Goal: Transaction & Acquisition: Download file/media

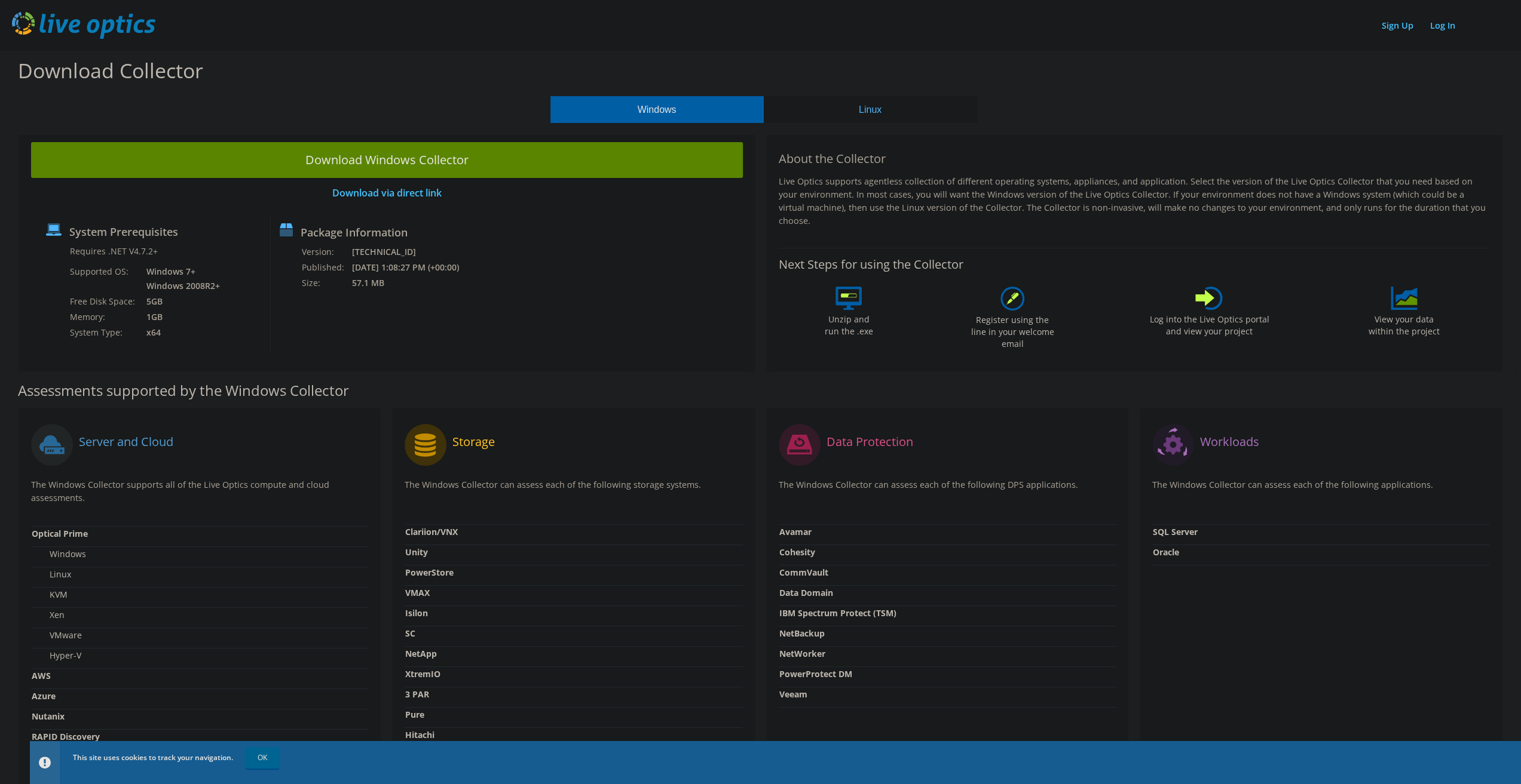
click at [1373, 639] on div "Workloads The Windows Collector can assess each of the following applications. …" at bounding box center [1321, 618] width 362 height 419
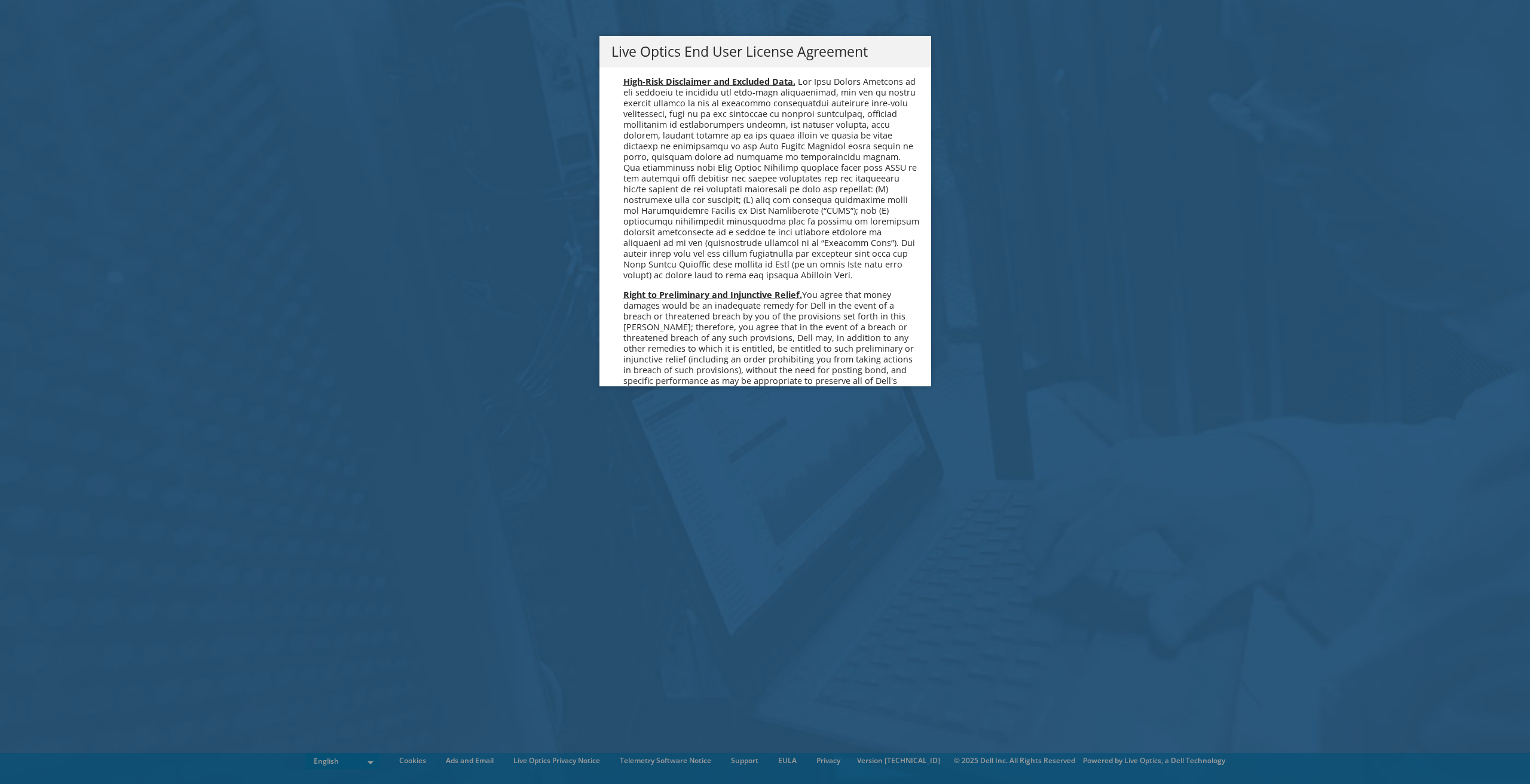
scroll to position [4518, 0]
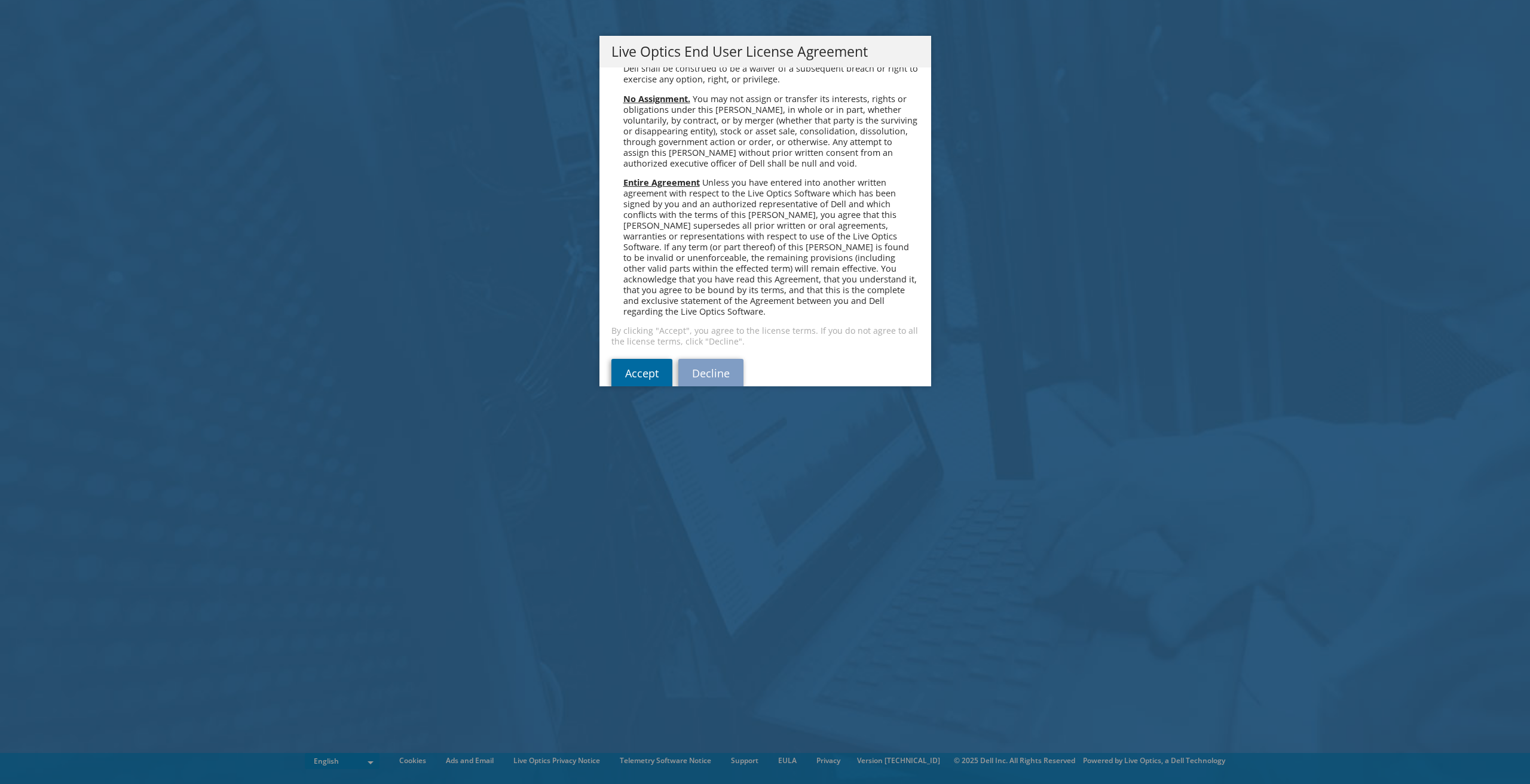
click at [620, 359] on link "Accept" at bounding box center [642, 373] width 61 height 29
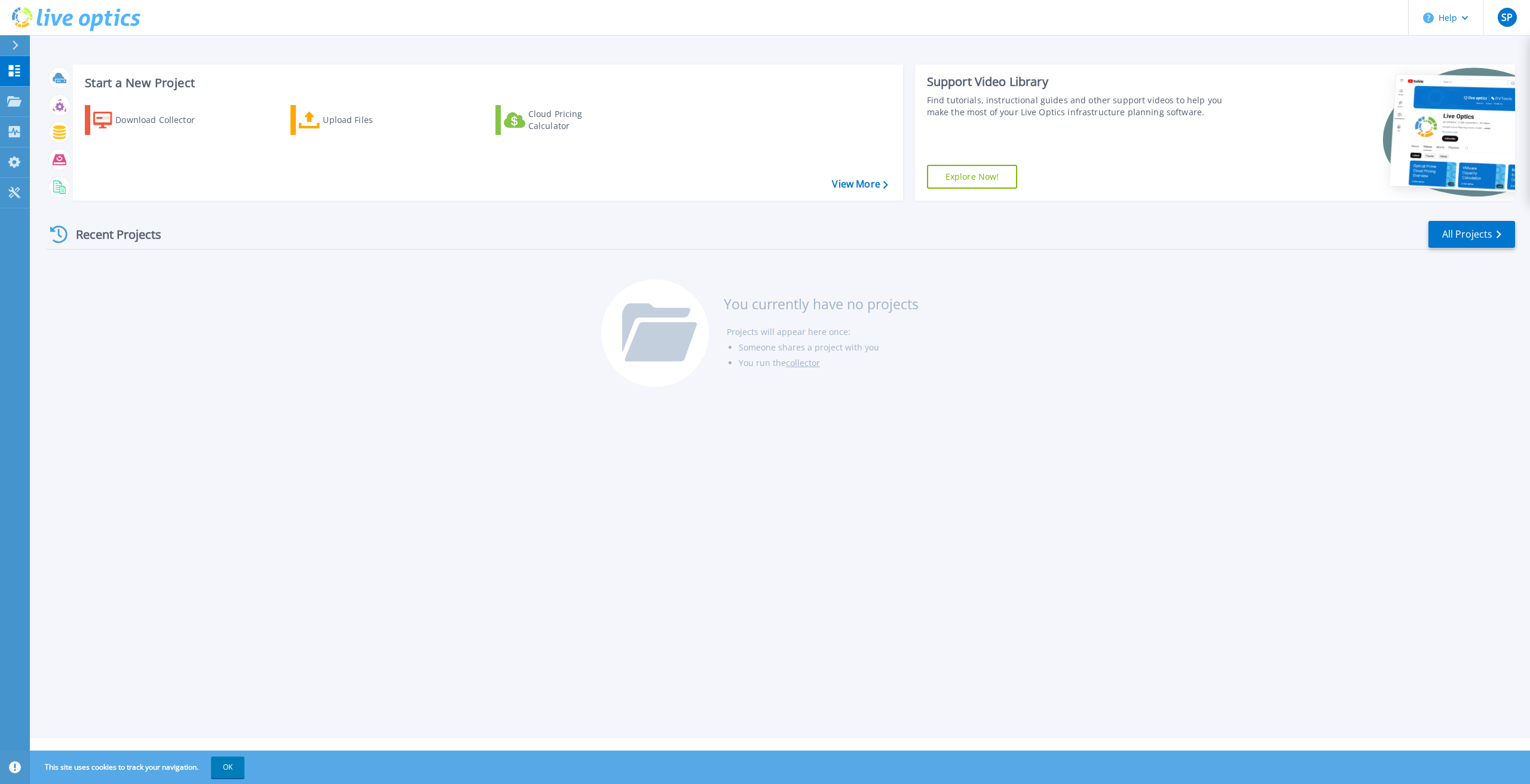
click at [205, 426] on div "Start a New Project Download Collector Upload Files Cloud Pricing Calculator Vi…" at bounding box center [780, 369] width 1501 height 738
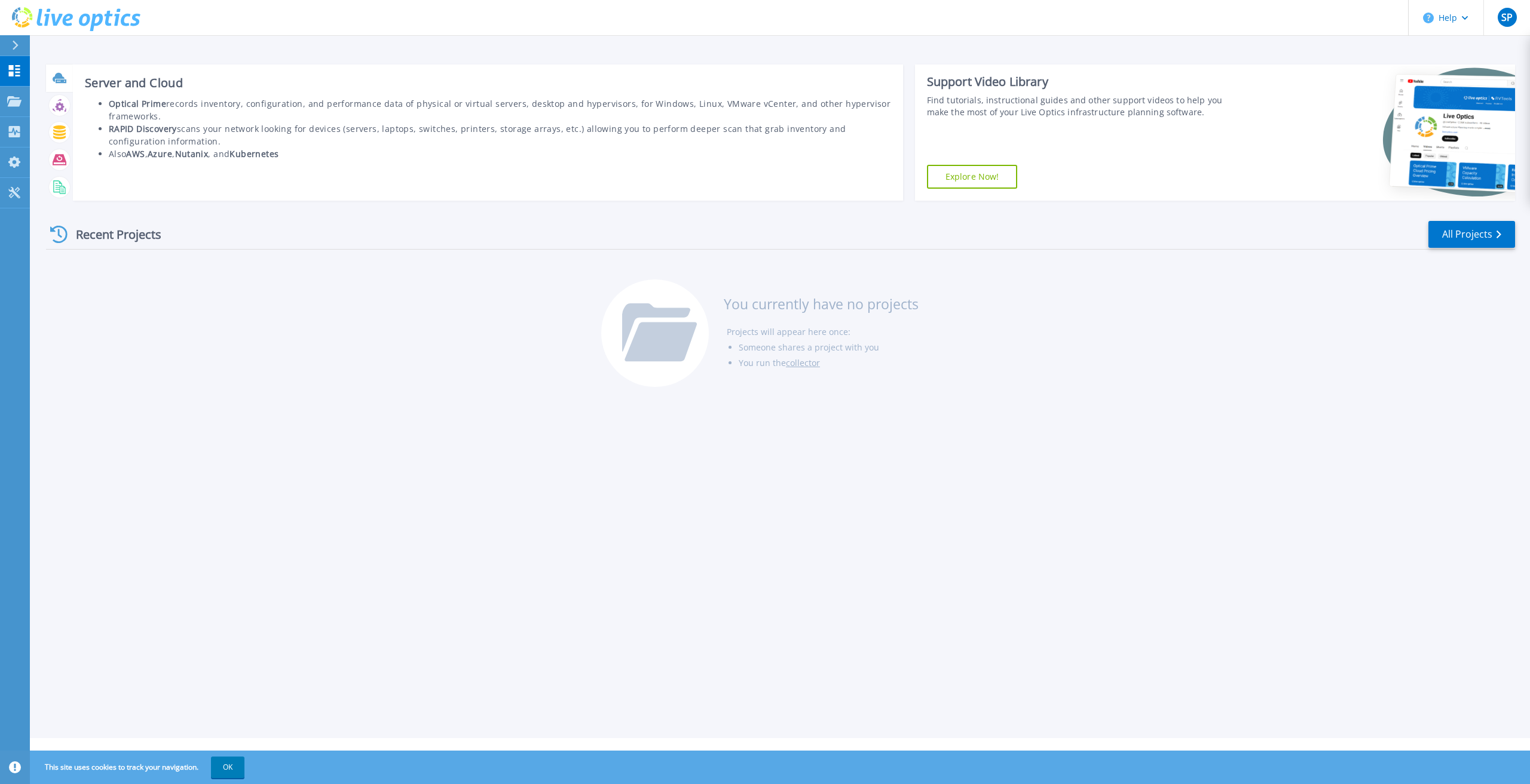
click at [63, 78] on icon at bounding box center [58, 77] width 12 height 9
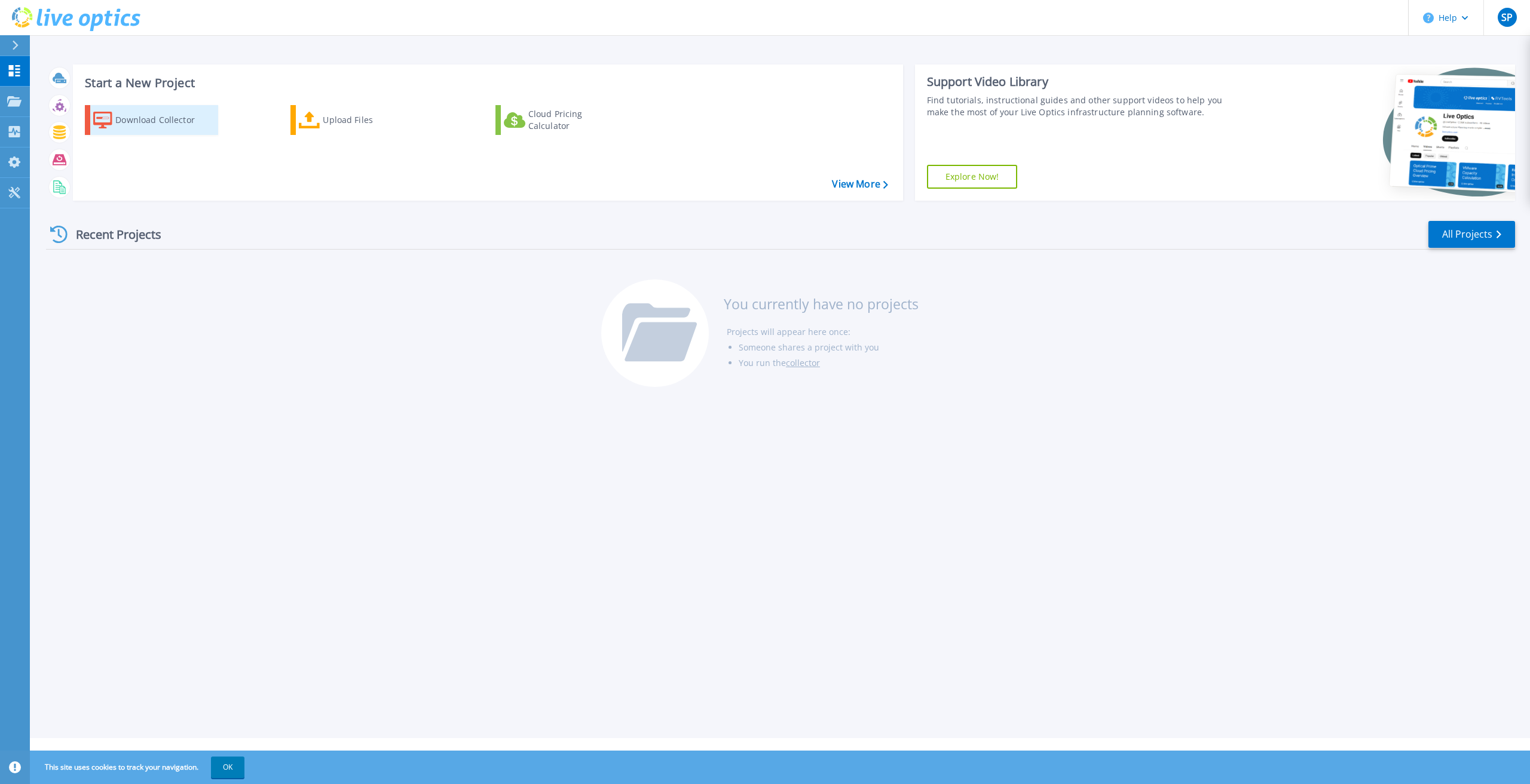
click at [159, 128] on div "Download Collector" at bounding box center [163, 120] width 96 height 24
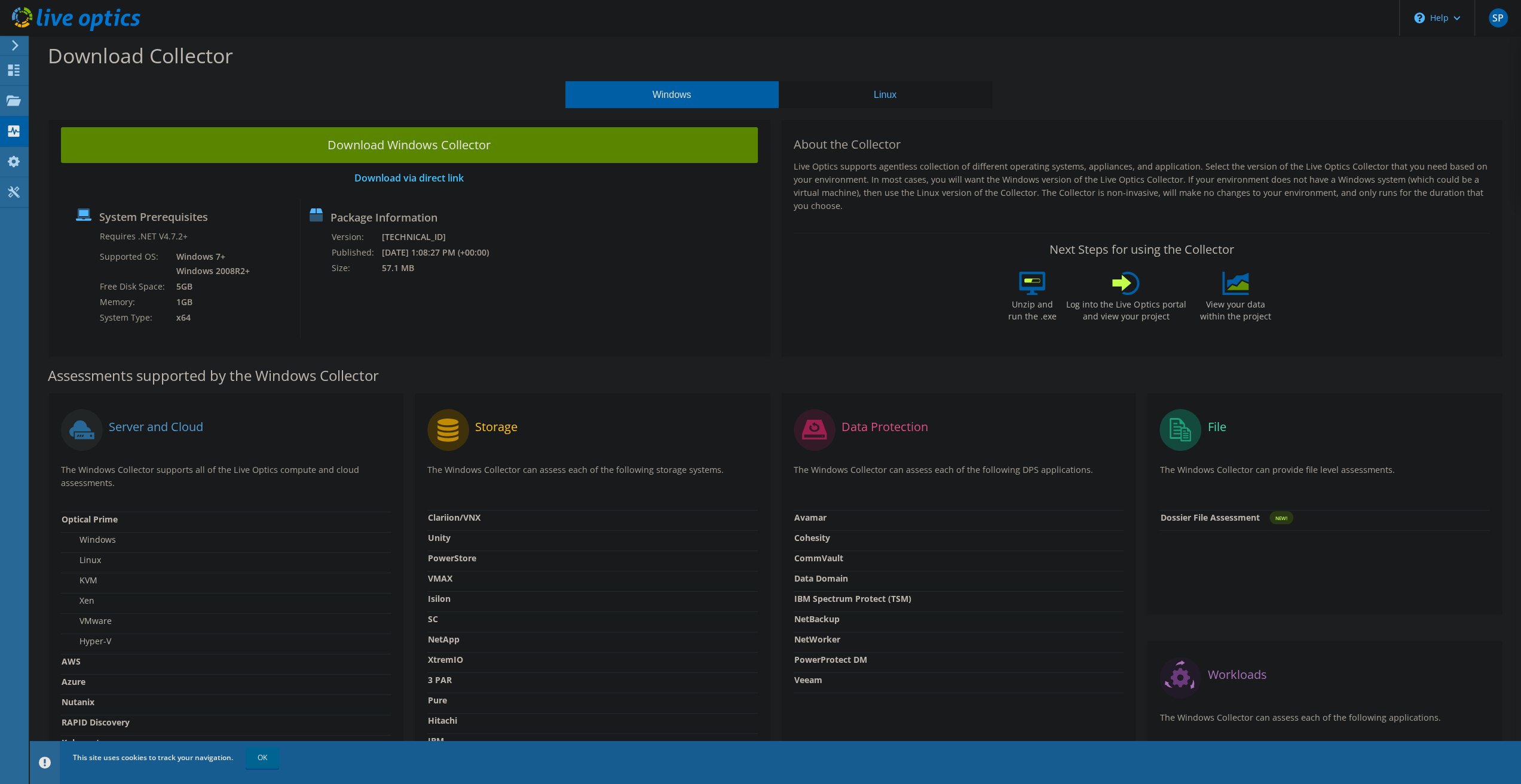
click at [873, 108] on section "Download Collector Windows Linux Download Windows Collector Download via direct…" at bounding box center [776, 480] width 1491 height 888
click at [875, 93] on button "Linux" at bounding box center [885, 94] width 213 height 27
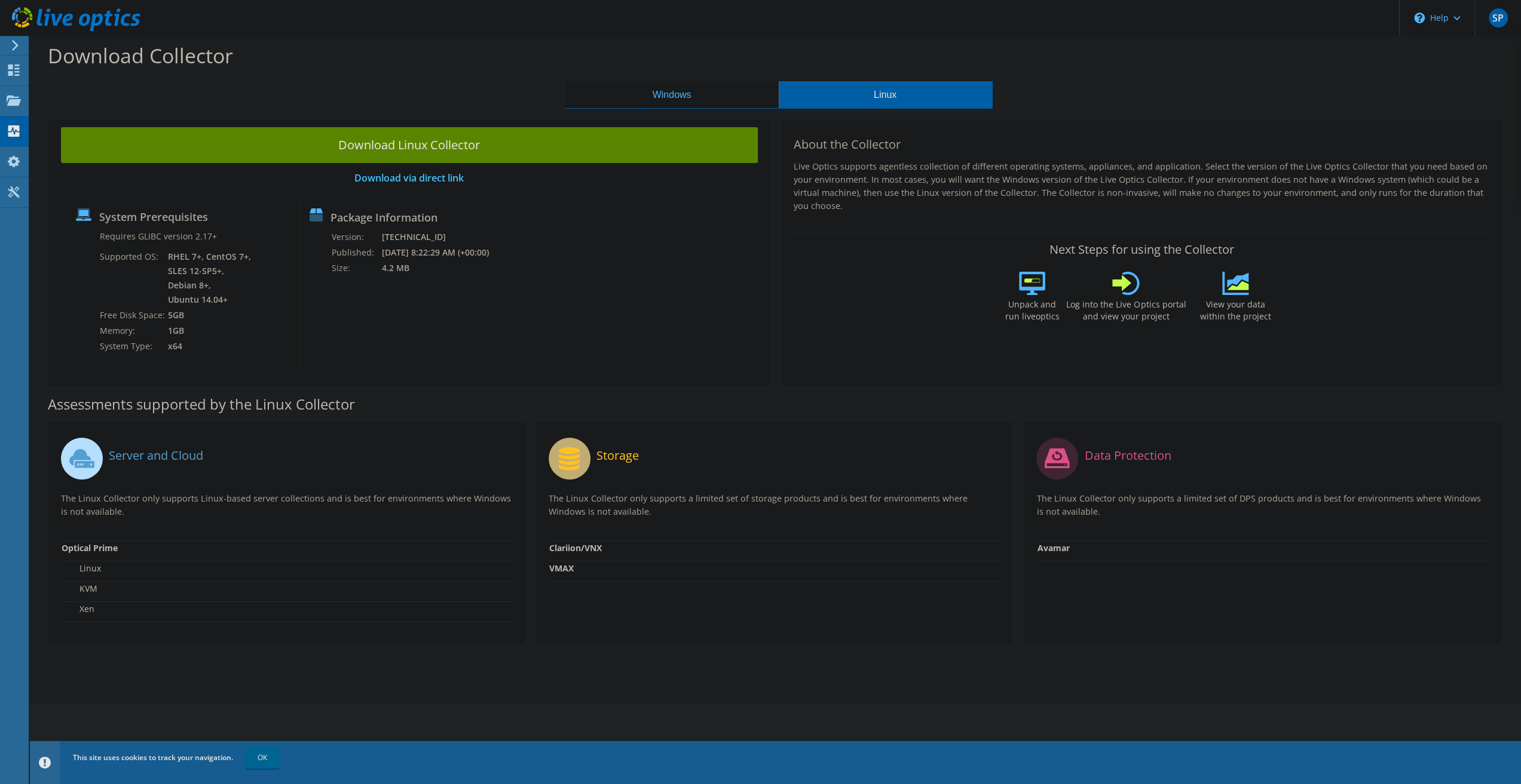
click at [675, 96] on button "Windows" at bounding box center [672, 94] width 213 height 27
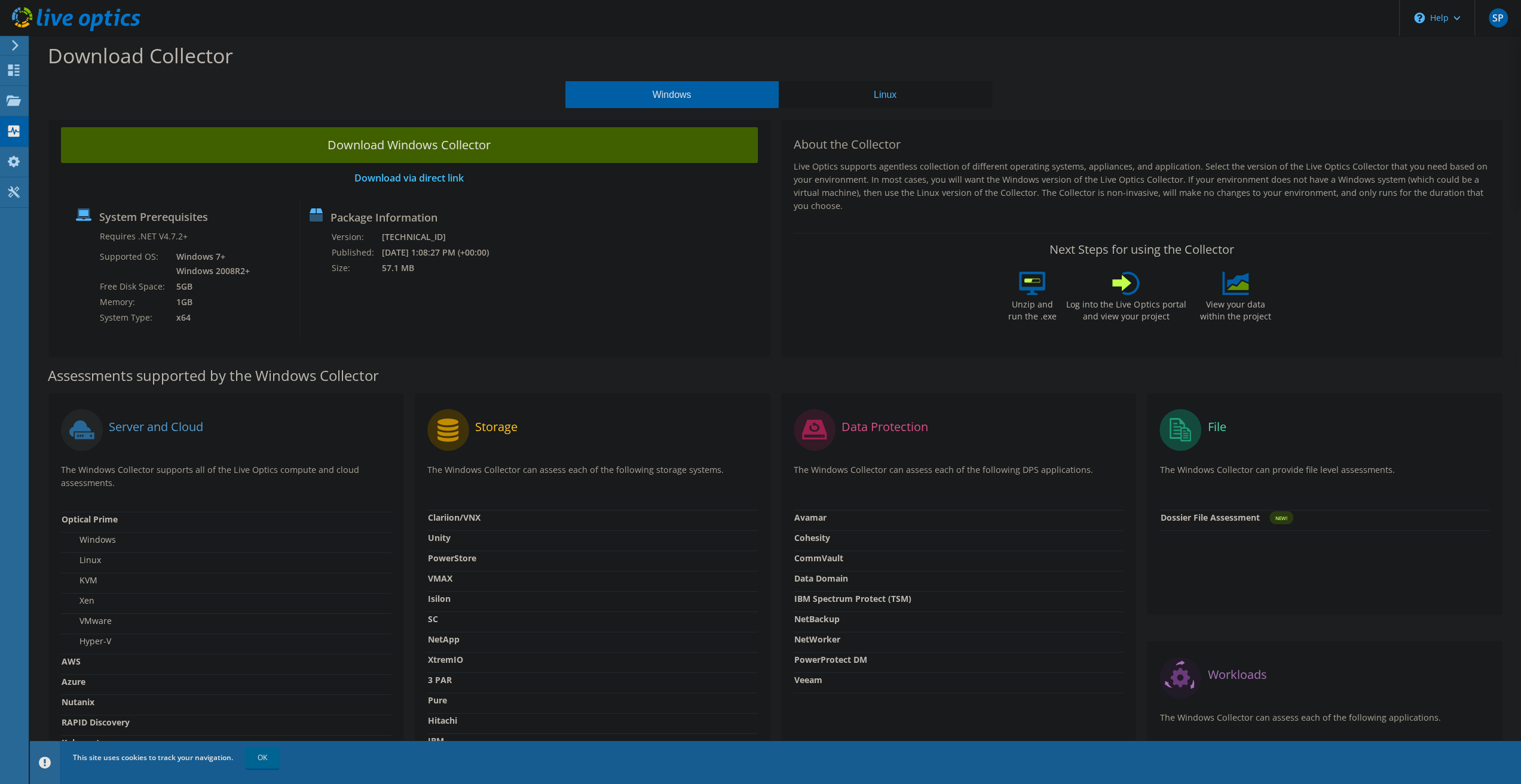
click at [387, 152] on link "Download Windows Collector" at bounding box center [409, 145] width 697 height 36
